Goal: Transaction & Acquisition: Register for event/course

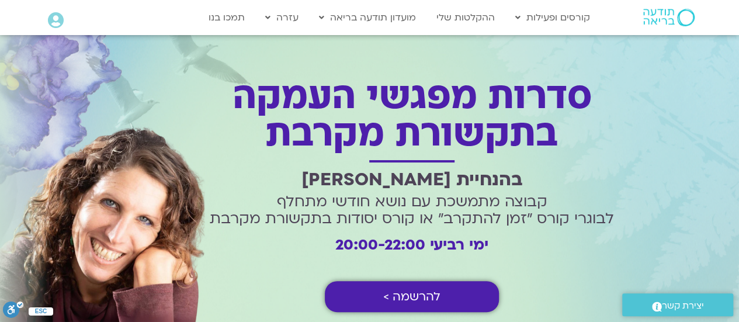
click at [408, 296] on span "להרשמה >" at bounding box center [411, 296] width 57 height 13
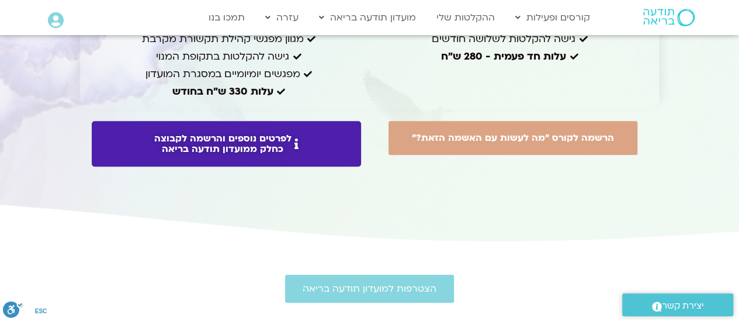
scroll to position [2716, 0]
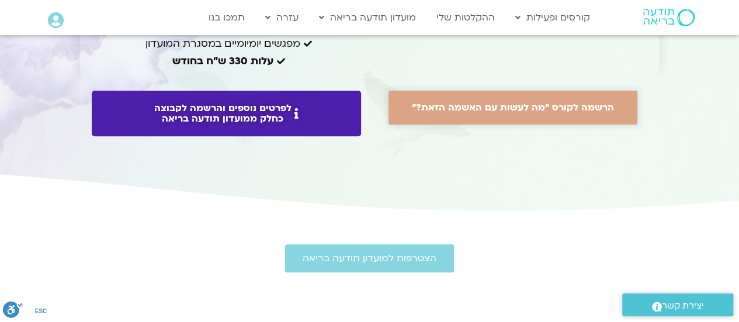
click at [507, 103] on span "הרשמה לקורס "מה לעשות עם האשמה הזאת?"" at bounding box center [513, 107] width 202 height 11
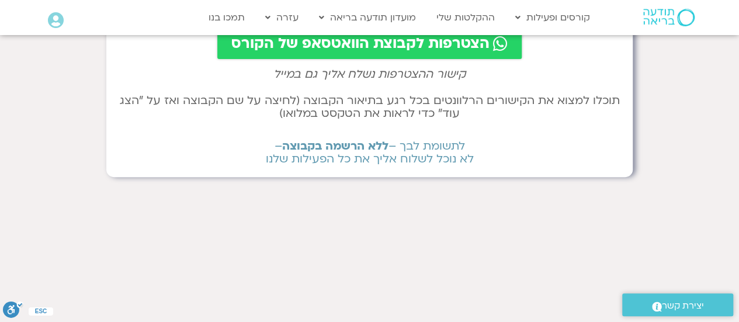
scroll to position [175, 0]
